Goal: Information Seeking & Learning: Learn about a topic

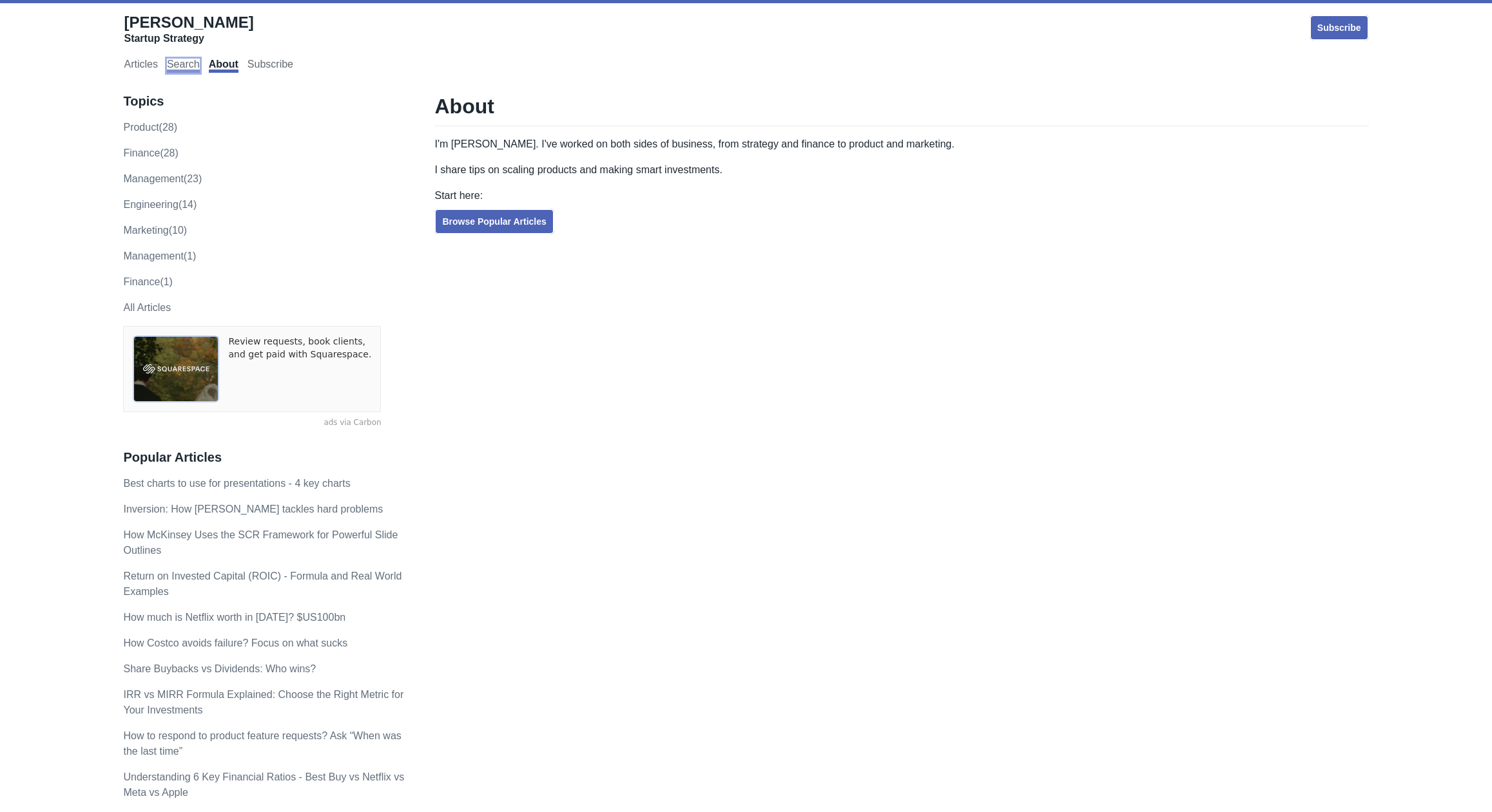
click at [194, 61] on link "Search" at bounding box center [183, 66] width 33 height 14
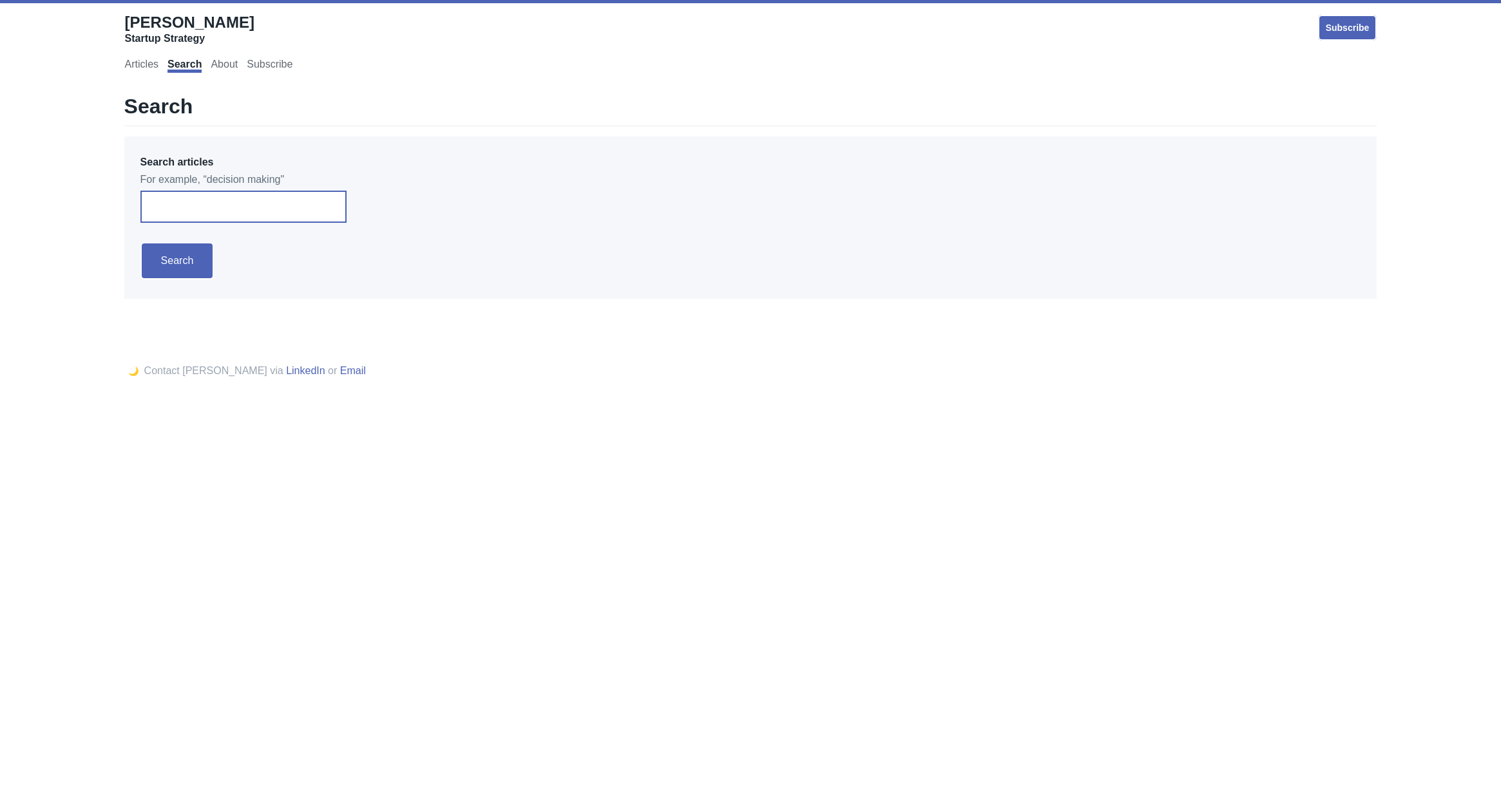
click at [246, 222] on input "Search articles" at bounding box center [244, 206] width 206 height 32
type input "jobs to be done"
click at [141, 243] on input "Search" at bounding box center [178, 261] width 74 height 38
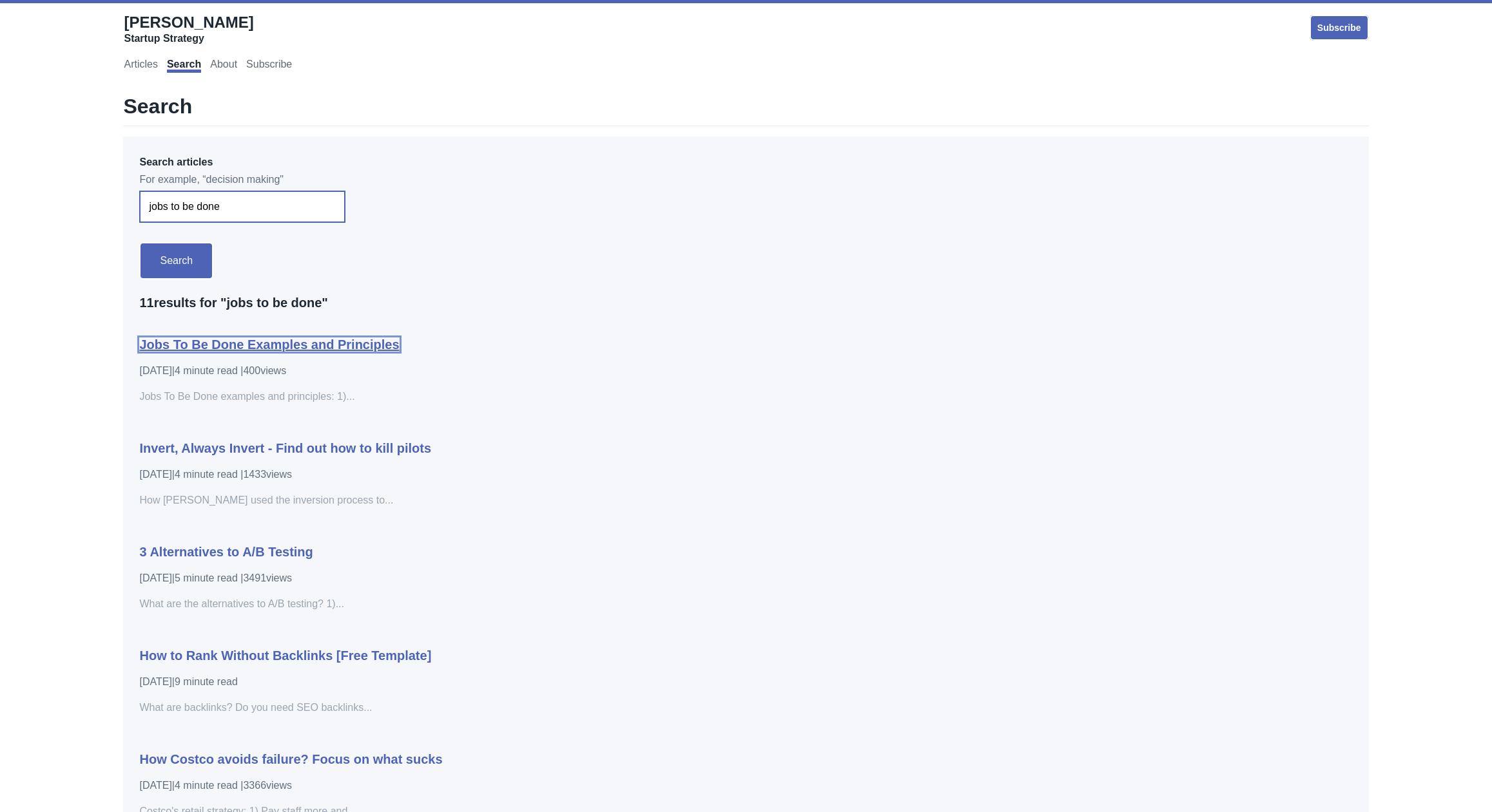
click at [333, 352] on link "Jobs To Be Done Examples and Principles" at bounding box center [269, 345] width 260 height 14
